Goal: Task Accomplishment & Management: Use online tool/utility

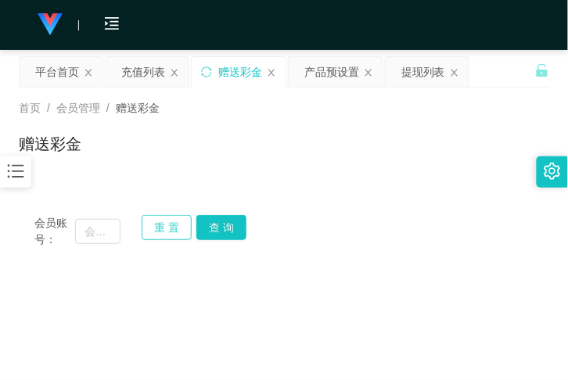
scroll to position [171, 0]
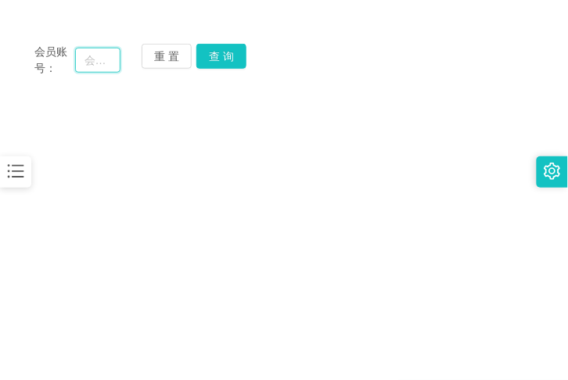
click at [102, 66] on input "text" at bounding box center [97, 60] width 45 height 25
paste input "ckkk"
type input "ckkk"
click at [217, 55] on button "查 询" at bounding box center [221, 57] width 50 height 25
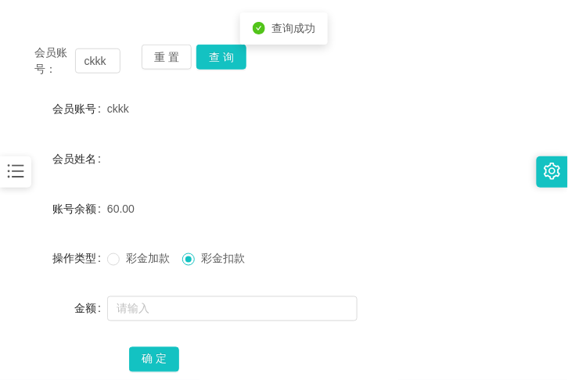
click at [228, 324] on form "会员账号 ckkk 会员姓名 账号余额 60.00 操作类型 彩金加款 彩金扣款 金额 确 定" at bounding box center [284, 234] width 531 height 282
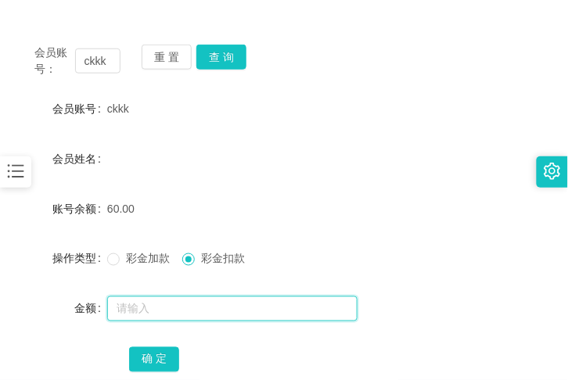
drag, startPoint x: 228, startPoint y: 324, endPoint x: 156, endPoint y: 315, distance: 71.8
click at [156, 315] on input "text" at bounding box center [232, 309] width 250 height 25
type input "60"
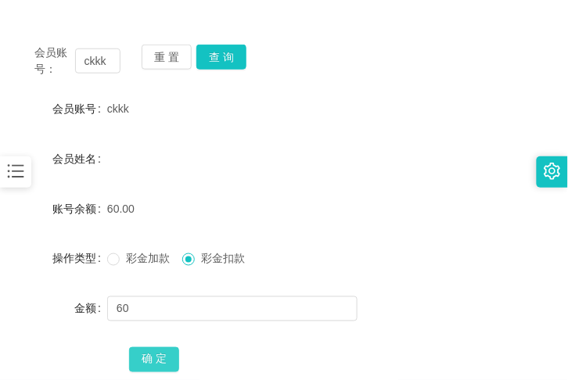
click at [138, 351] on button "确 定" at bounding box center [154, 359] width 50 height 25
